Goal: Task Accomplishment & Management: Manage account settings

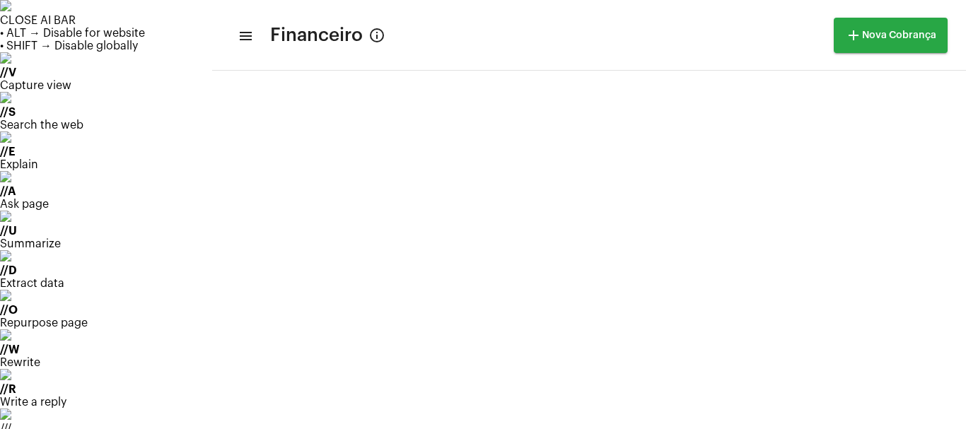
scroll to position [3949, 0]
drag, startPoint x: 908, startPoint y: 94, endPoint x: 906, endPoint y: 105, distance: 11.4
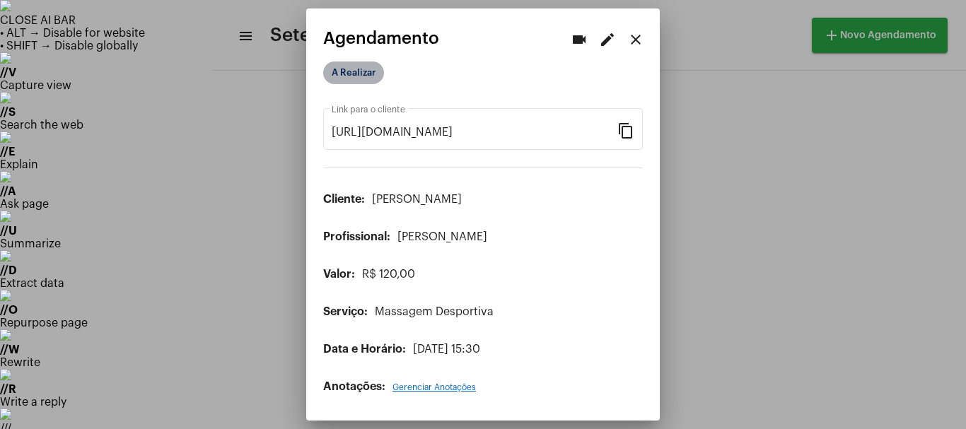
click at [369, 75] on mat-chip "A Realizar" at bounding box center [353, 73] width 61 height 23
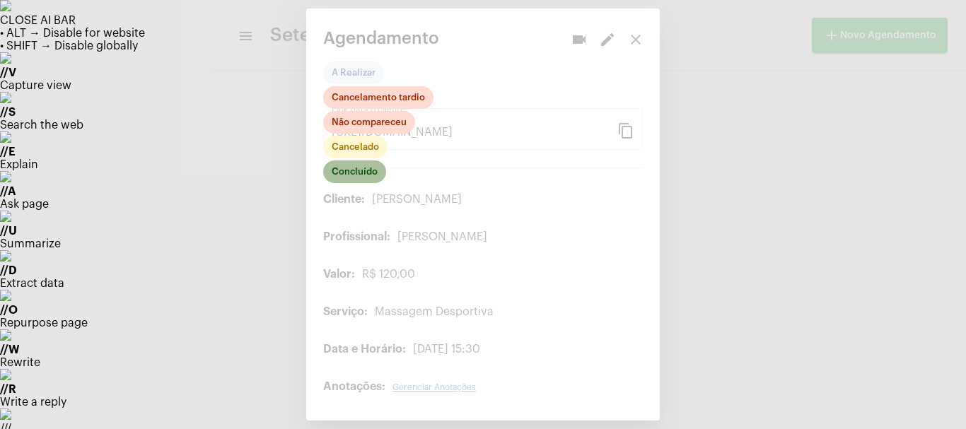
click at [356, 169] on mat-chip "Concluído" at bounding box center [354, 171] width 63 height 23
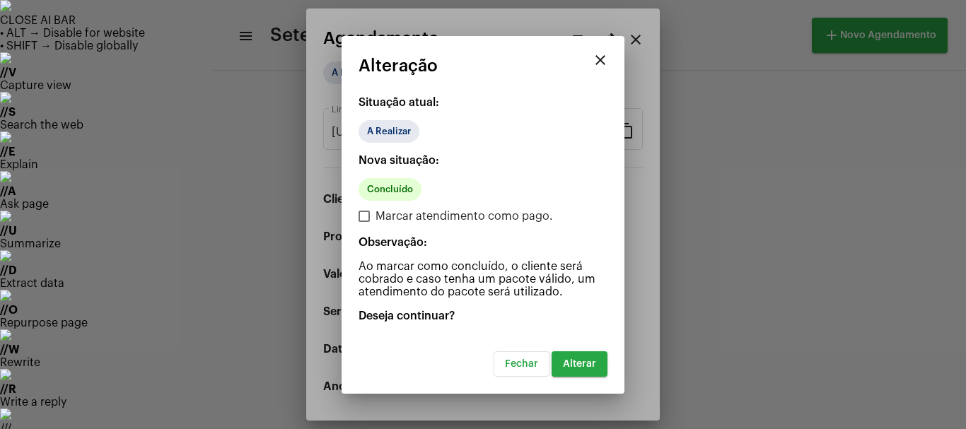
click at [598, 62] on mat-icon "close" at bounding box center [600, 60] width 17 height 17
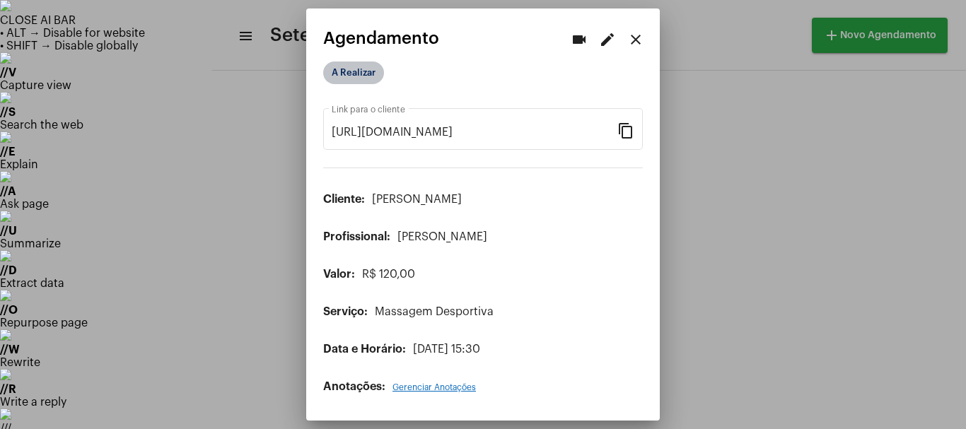
click at [354, 70] on mat-chip "A Realizar" at bounding box center [353, 73] width 61 height 23
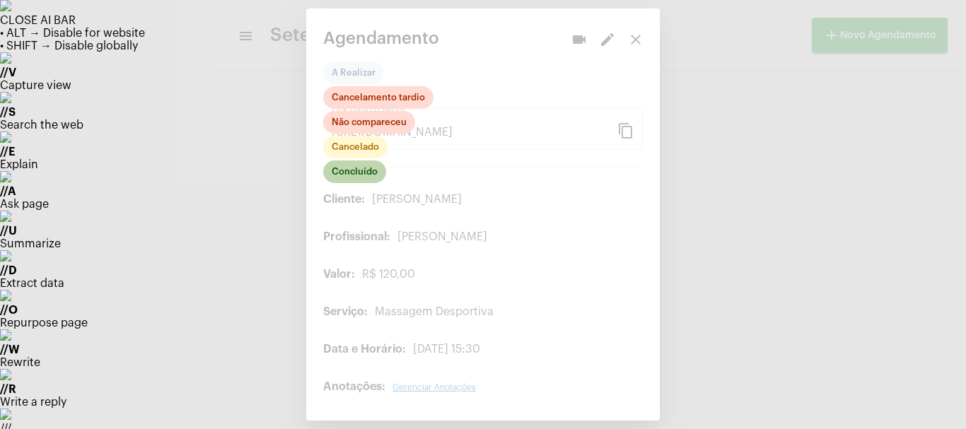
click at [366, 178] on mat-chip "Concluído" at bounding box center [354, 171] width 63 height 23
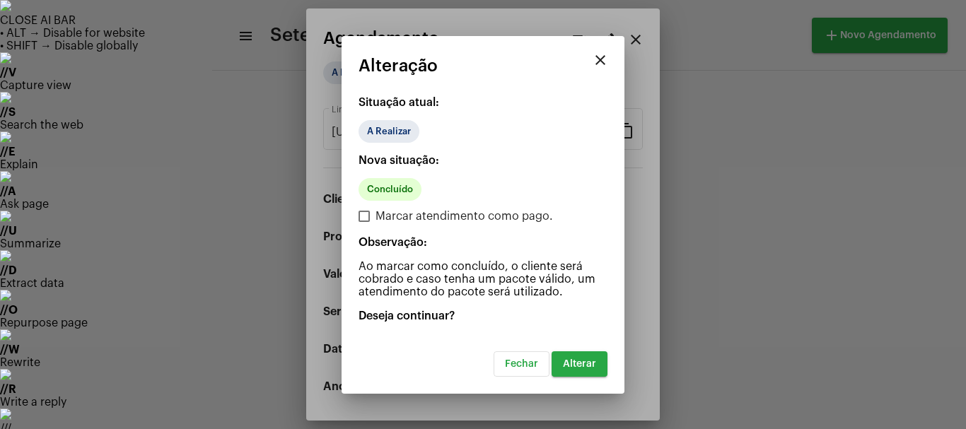
click at [574, 366] on span "Alterar" at bounding box center [579, 364] width 33 height 10
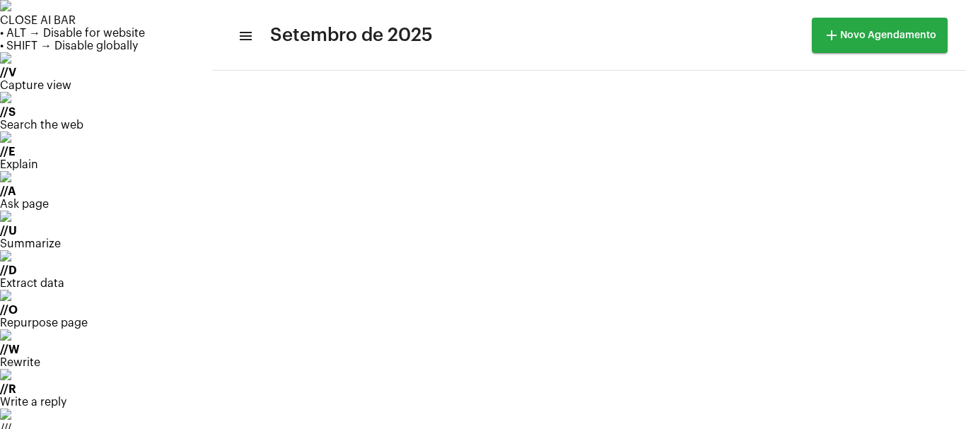
scroll to position [141, 0]
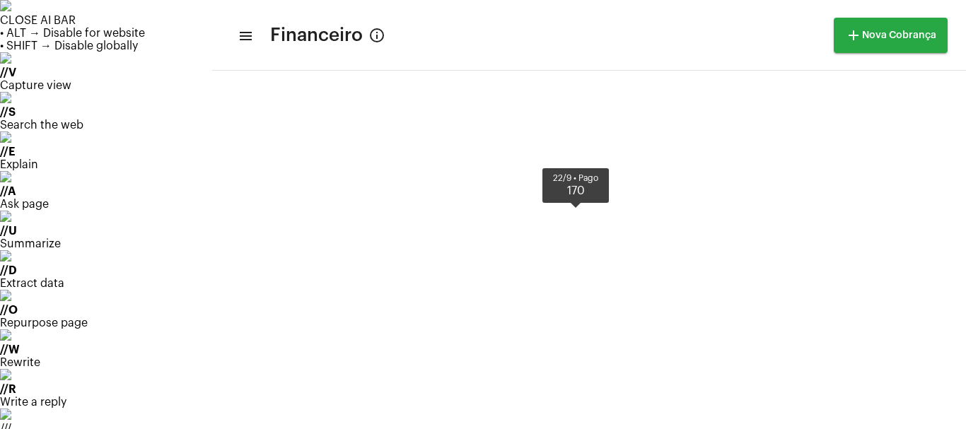
scroll to position [590, 0]
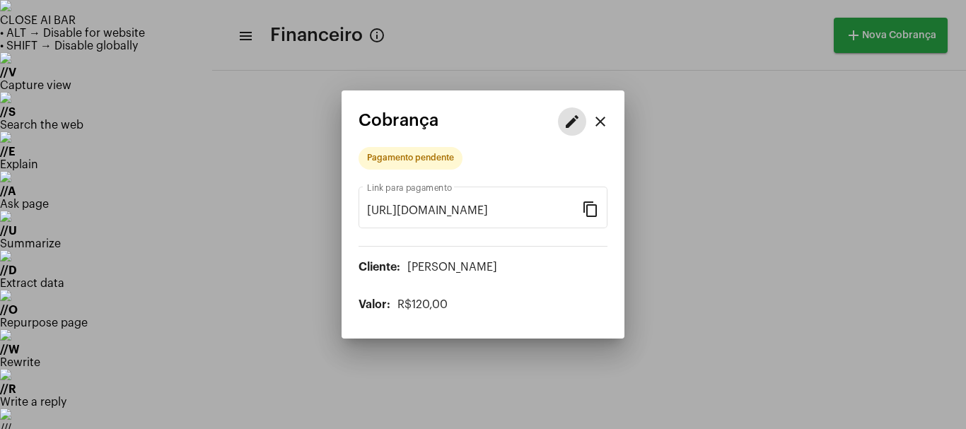
click at [567, 121] on mat-icon "edit" at bounding box center [571, 121] width 17 height 17
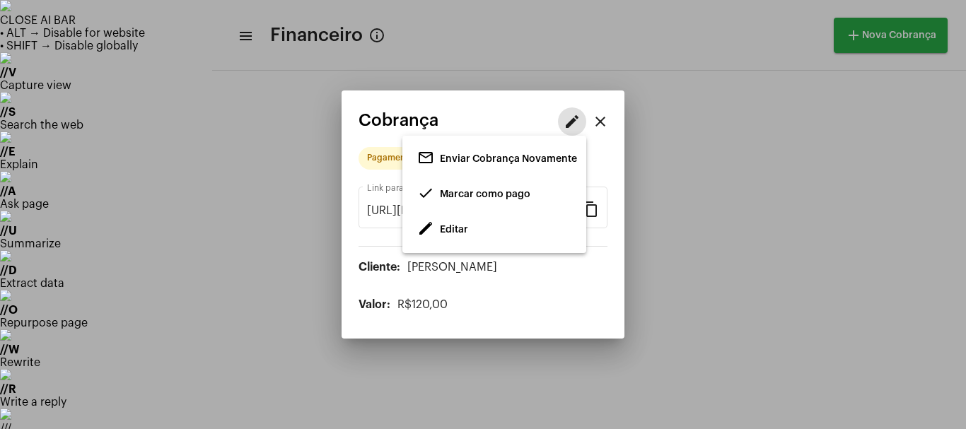
click at [461, 223] on span "edit Editar" at bounding box center [442, 229] width 51 height 25
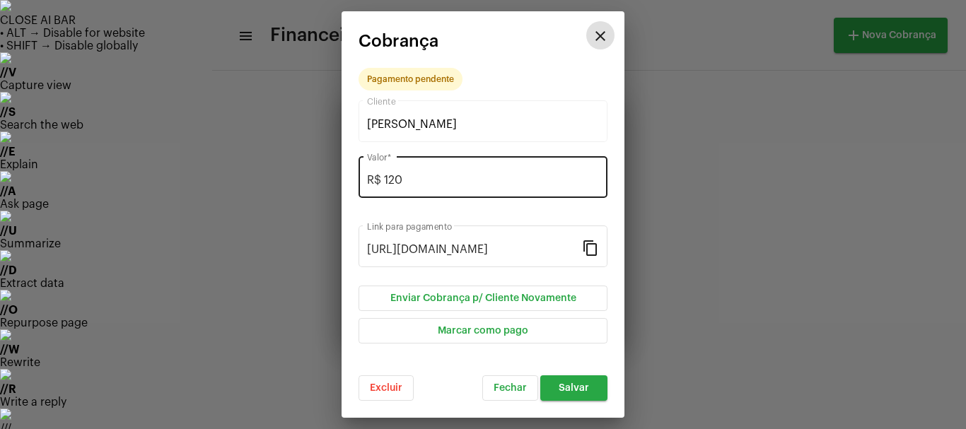
click at [414, 178] on input "R$ 120" at bounding box center [483, 180] width 232 height 13
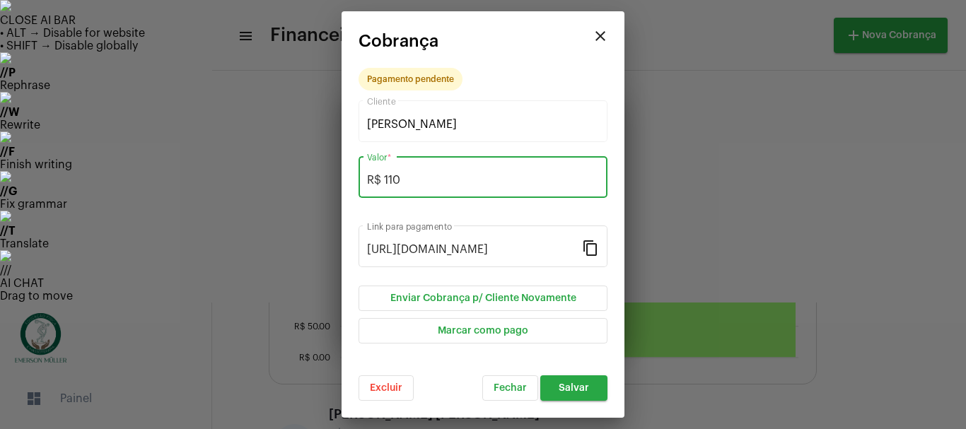
type input "R$ 110"
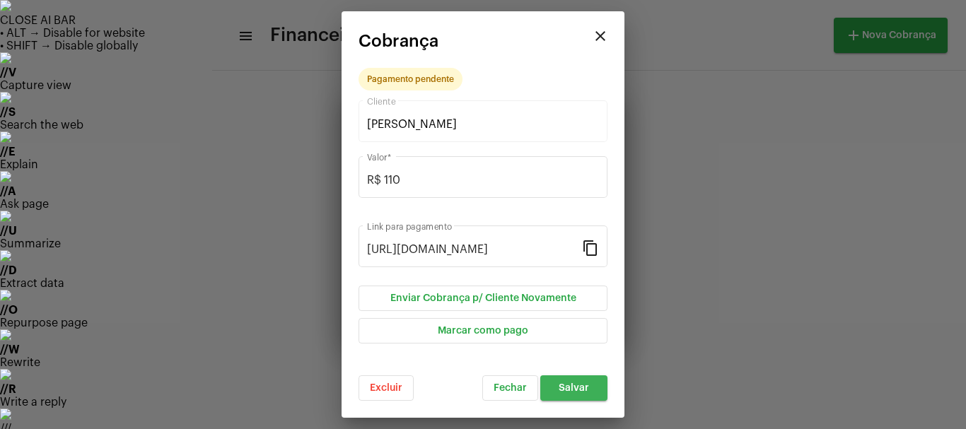
click at [575, 389] on span "Salvar" at bounding box center [574, 388] width 30 height 10
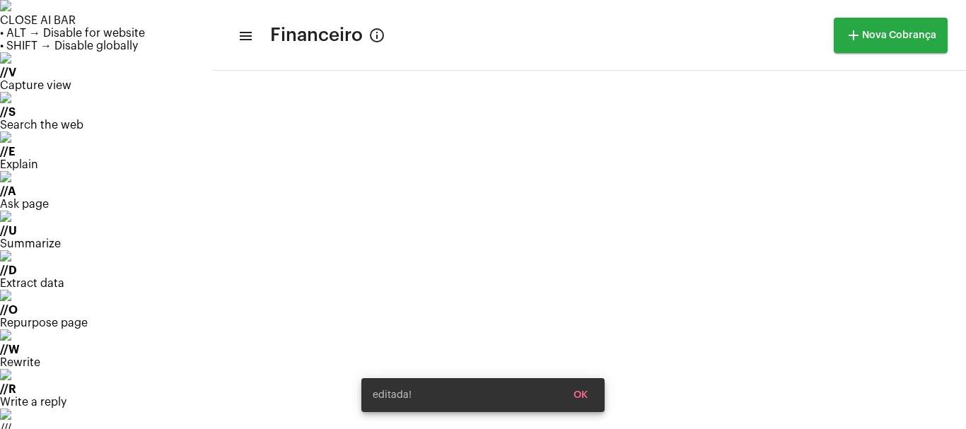
scroll to position [590, 0]
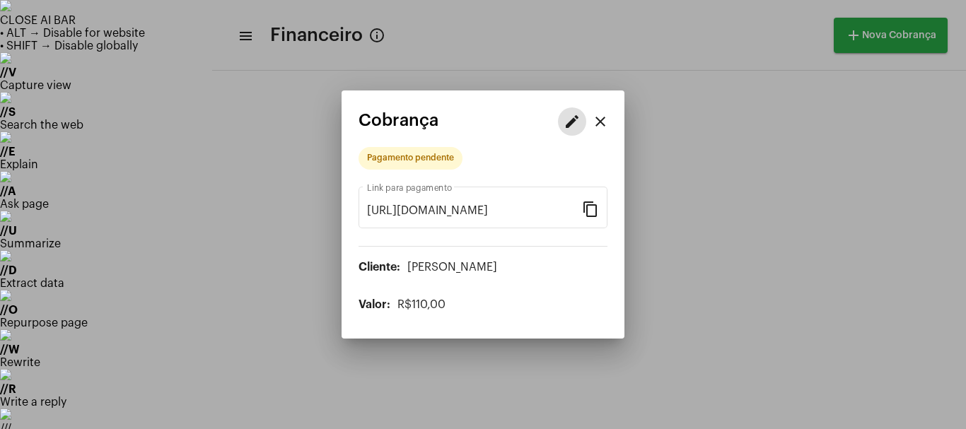
click at [579, 110] on button "edit" at bounding box center [572, 121] width 28 height 28
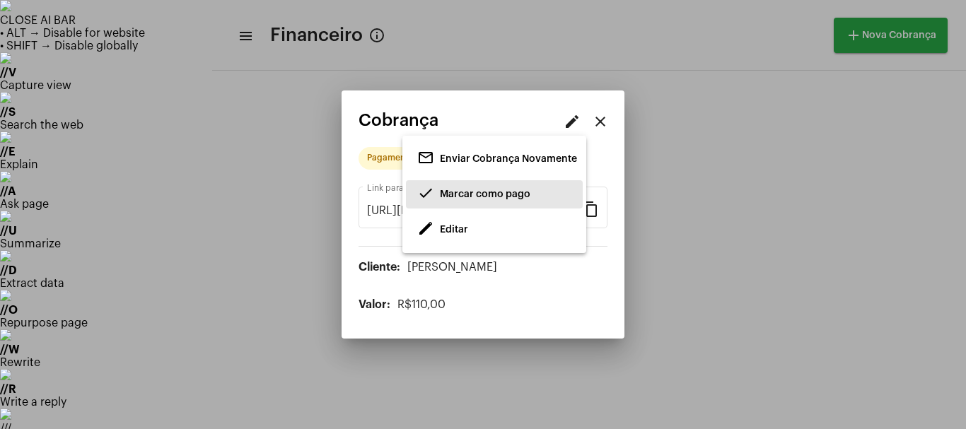
click at [471, 192] on span "Marcar como pago" at bounding box center [485, 194] width 90 height 10
